Goal: Information Seeking & Learning: Learn about a topic

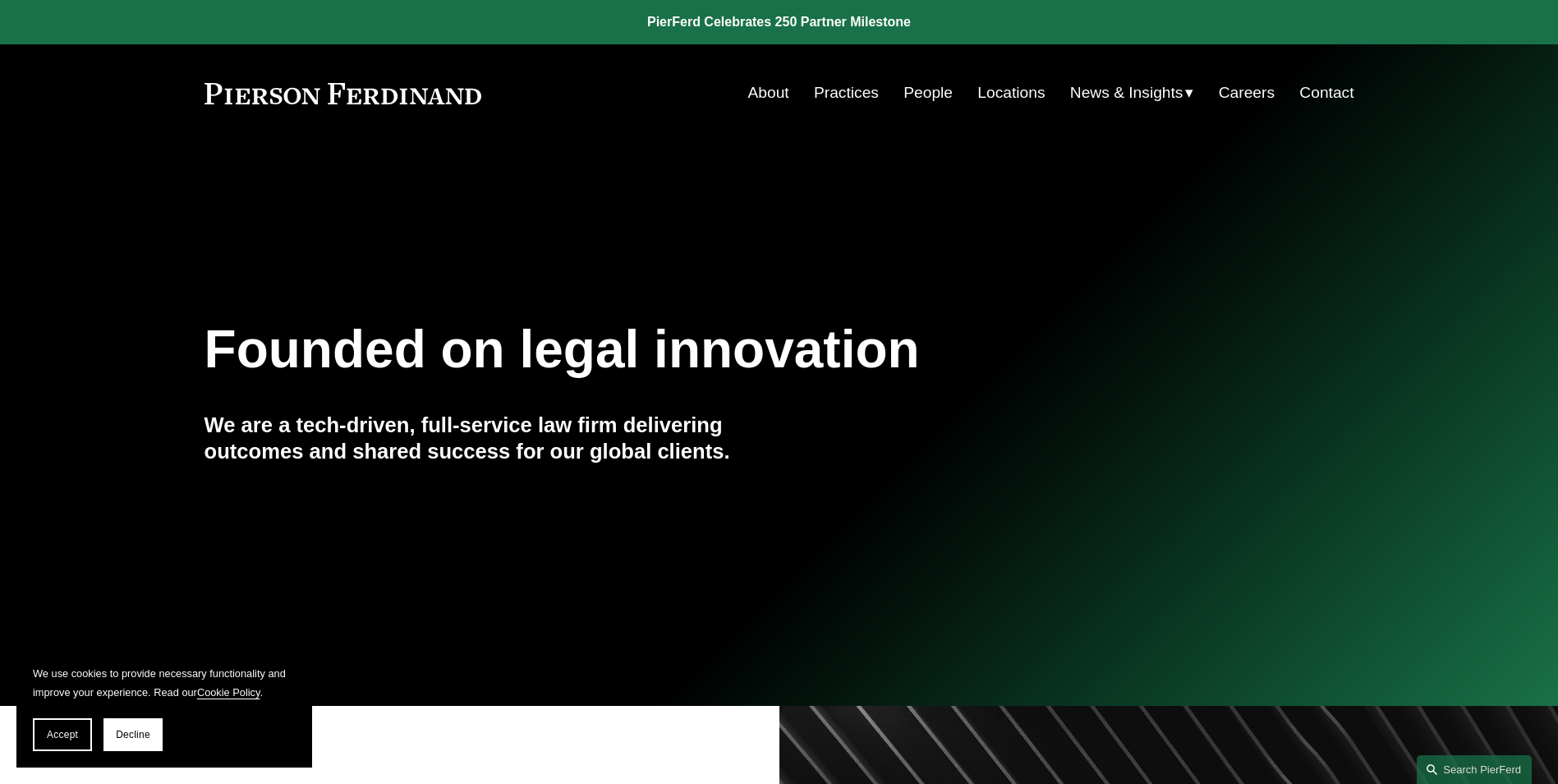
click at [829, 88] on link "Practices" at bounding box center [846, 92] width 65 height 31
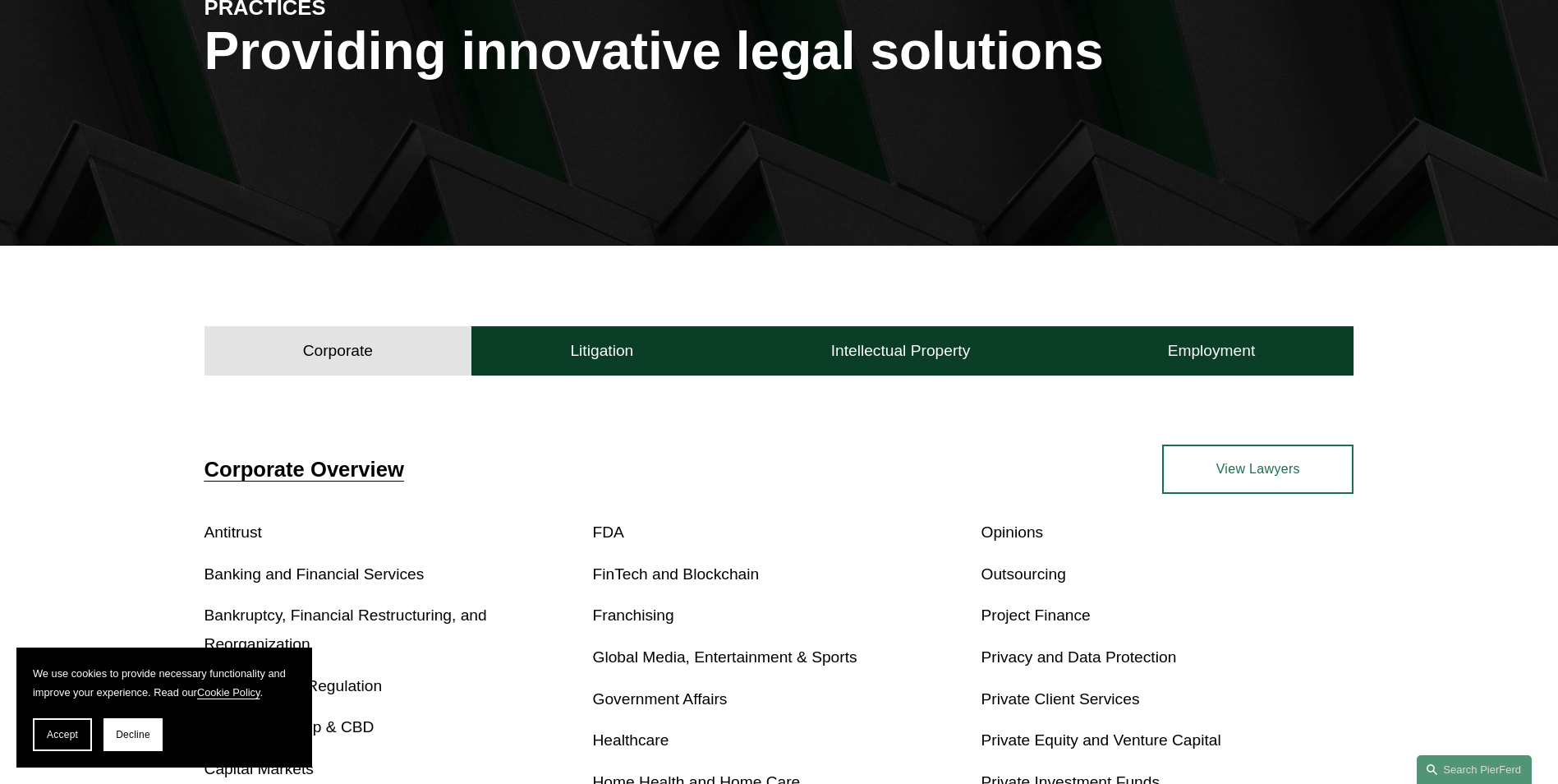
scroll to position [164, 0]
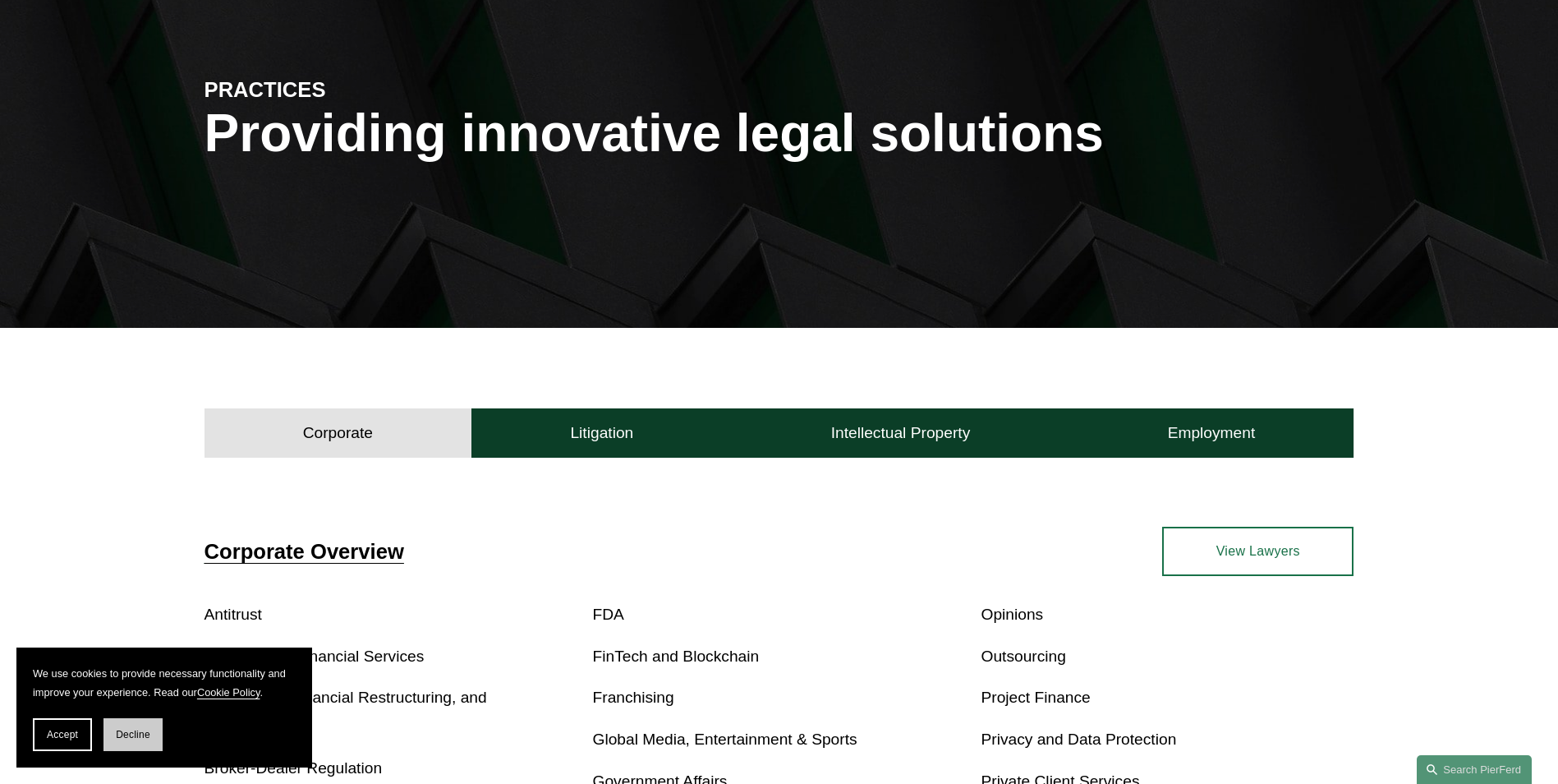
click at [124, 740] on button "Decline" at bounding box center [132, 734] width 60 height 33
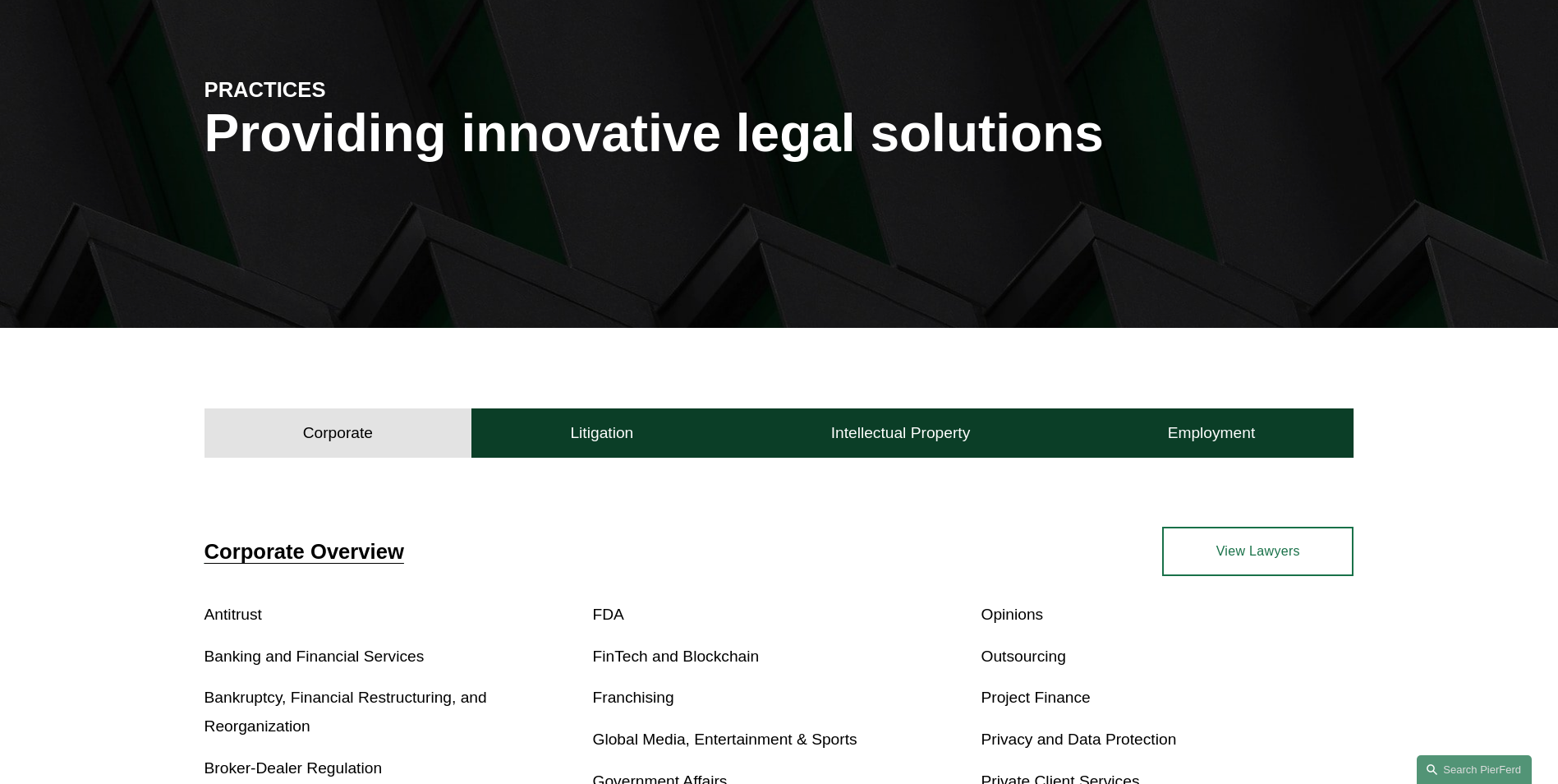
click at [368, 662] on link "Banking and Financial Services" at bounding box center [314, 656] width 221 height 18
